Goal: Find specific page/section: Find specific page/section

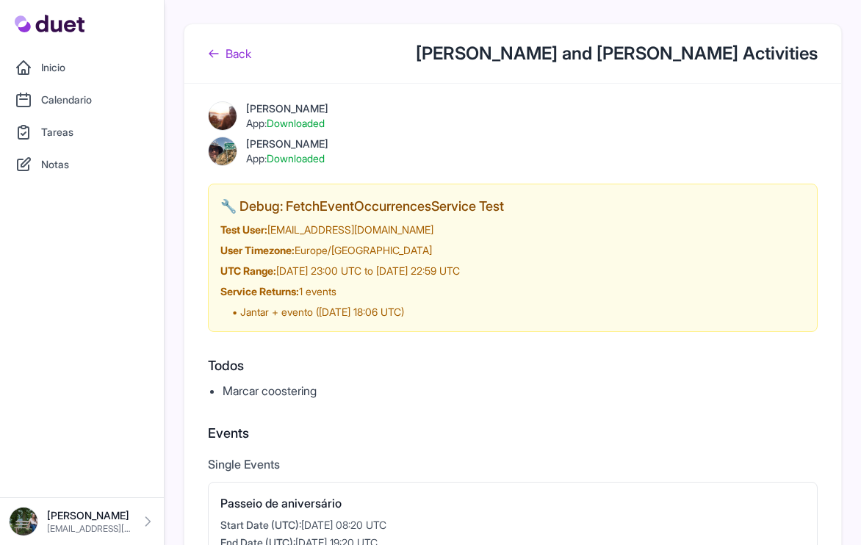
click at [236, 57] on link "Back" at bounding box center [229, 54] width 43 height 18
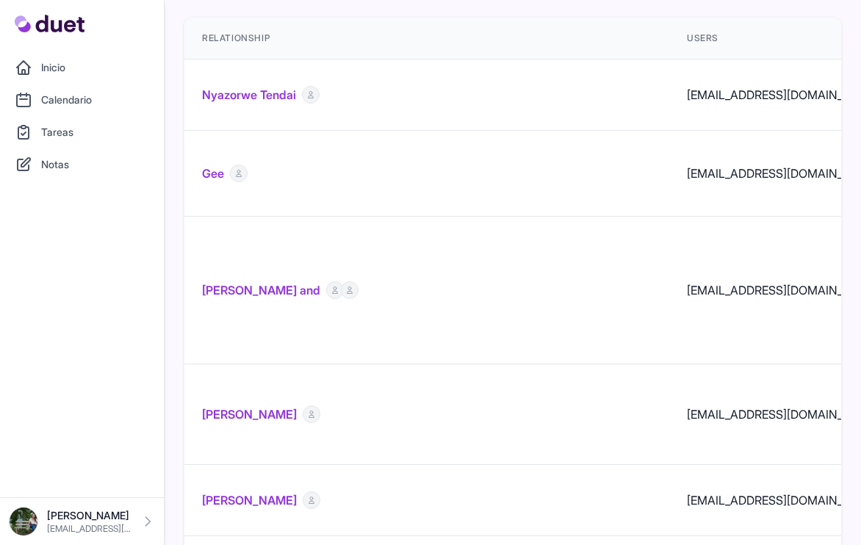
scroll to position [78, 0]
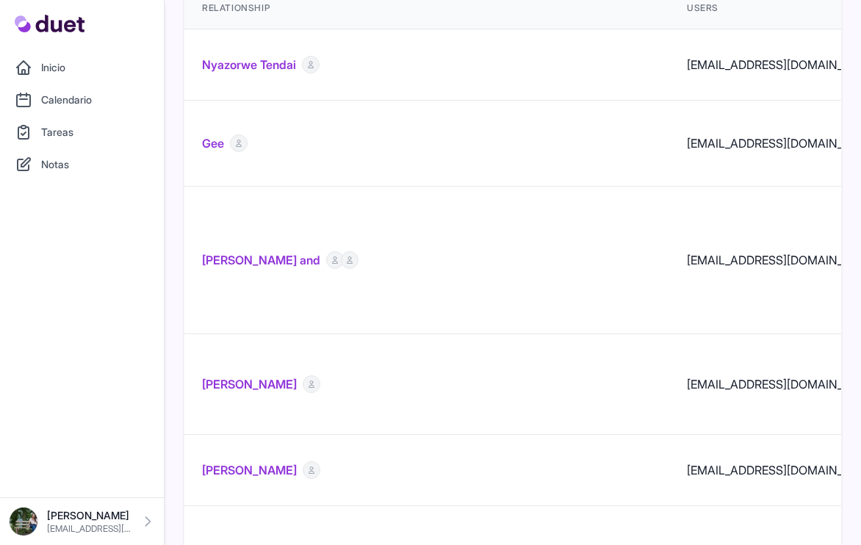
click at [304, 251] on link "[PERSON_NAME] and" at bounding box center [261, 260] width 118 height 18
